Goal: Task Accomplishment & Management: Use online tool/utility

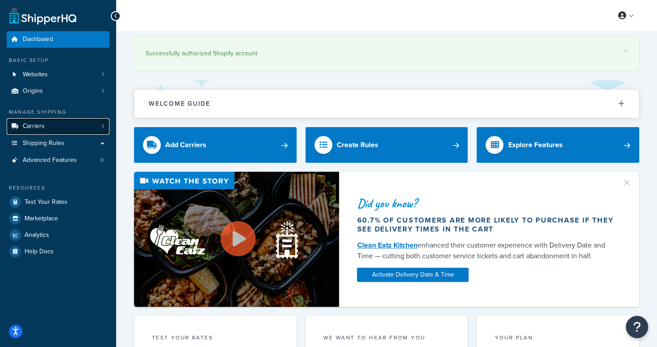
drag, startPoint x: 0, startPoint y: 0, endPoint x: 68, endPoint y: 125, distance: 142.3
click at [68, 125] on link "Carriers 1" at bounding box center [58, 126] width 103 height 17
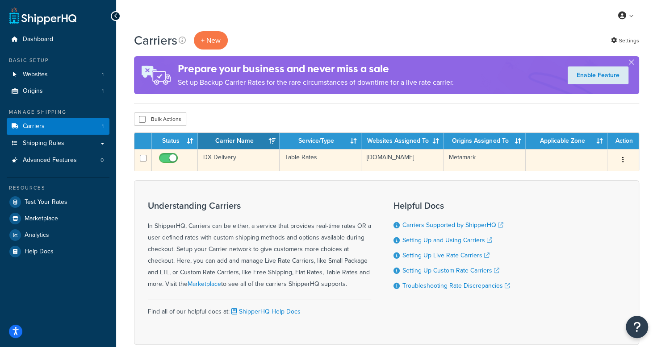
click at [347, 157] on td "Table Rates" at bounding box center [321, 160] width 82 height 22
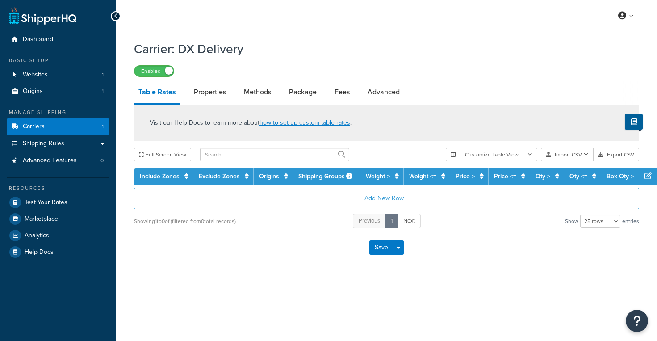
select select "25"
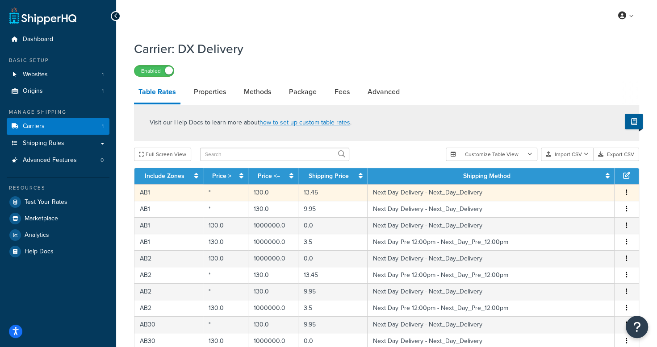
click at [628, 196] on button "button" at bounding box center [626, 193] width 7 height 10
click at [590, 176] on div "Edit" at bounding box center [580, 176] width 63 height 18
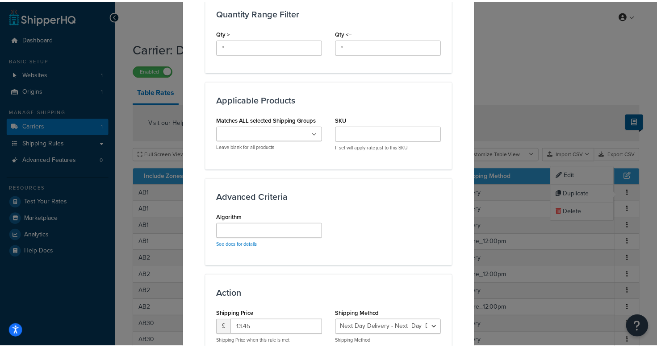
scroll to position [490, 0]
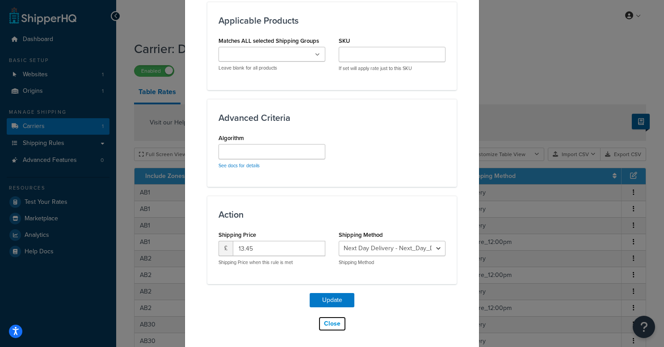
click at [333, 322] on button "Close" at bounding box center [332, 324] width 28 height 15
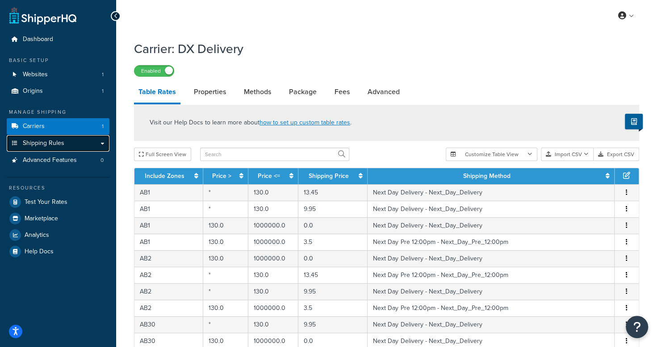
click at [72, 142] on link "Shipping Rules" at bounding box center [58, 143] width 103 height 17
